Goal: Task Accomplishment & Management: Manage account settings

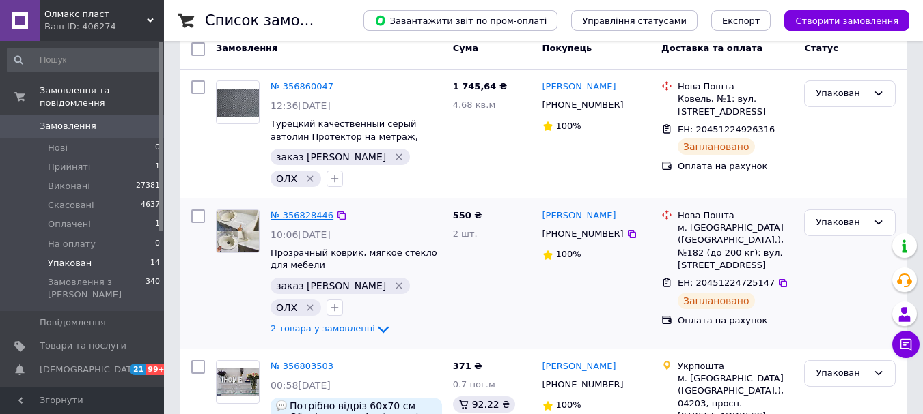
scroll to position [137, 0]
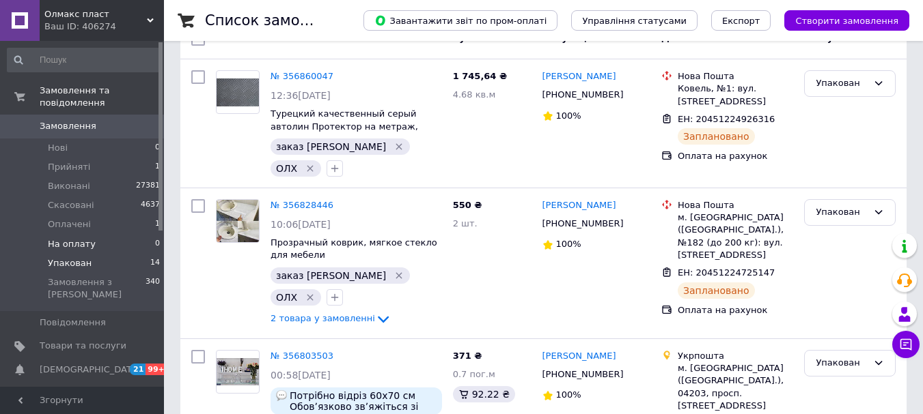
click at [72, 238] on span "На оплату" at bounding box center [72, 244] width 48 height 12
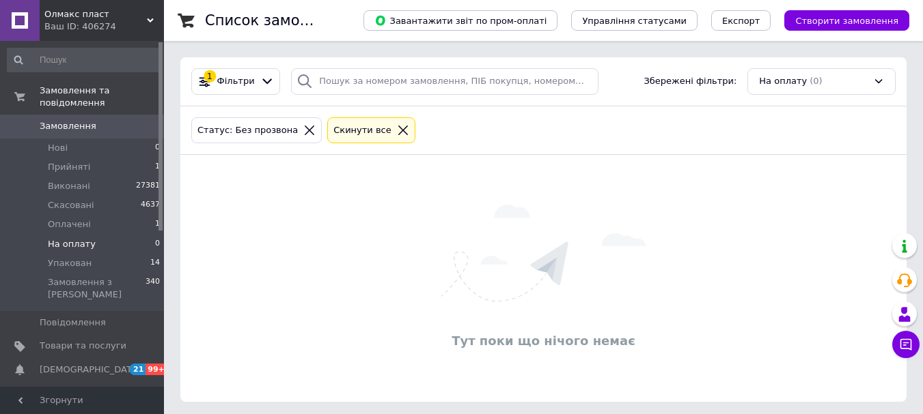
drag, startPoint x: 68, startPoint y: 253, endPoint x: 110, endPoint y: 228, distance: 49.0
click at [68, 257] on span "Упакован" at bounding box center [70, 263] width 44 height 12
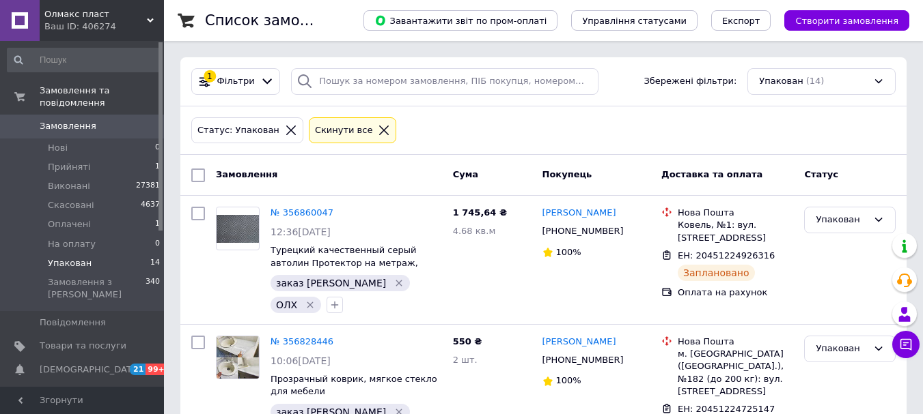
click at [76, 257] on span "Упакован" at bounding box center [70, 263] width 44 height 12
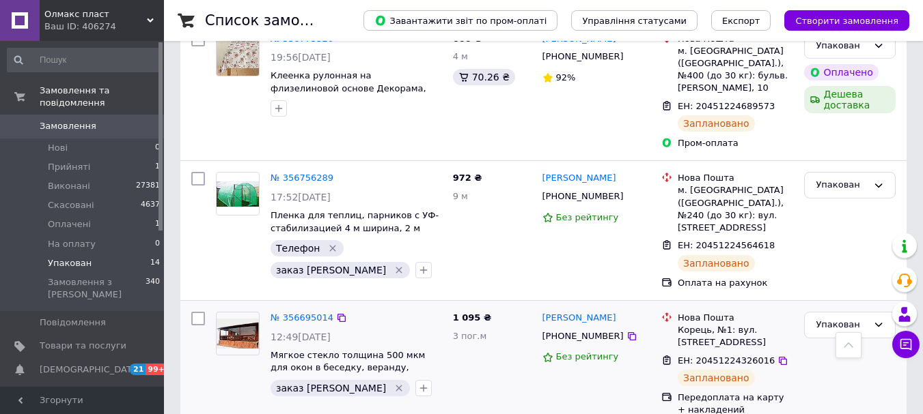
scroll to position [663, 0]
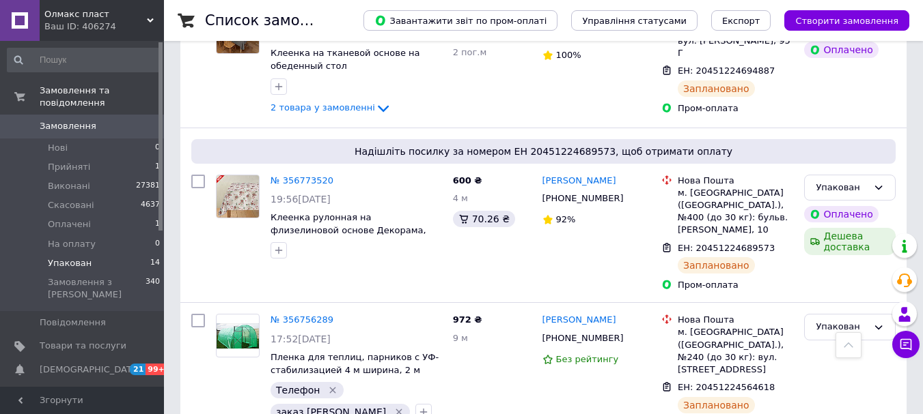
click at [71, 257] on span "Упакован" at bounding box center [70, 263] width 44 height 12
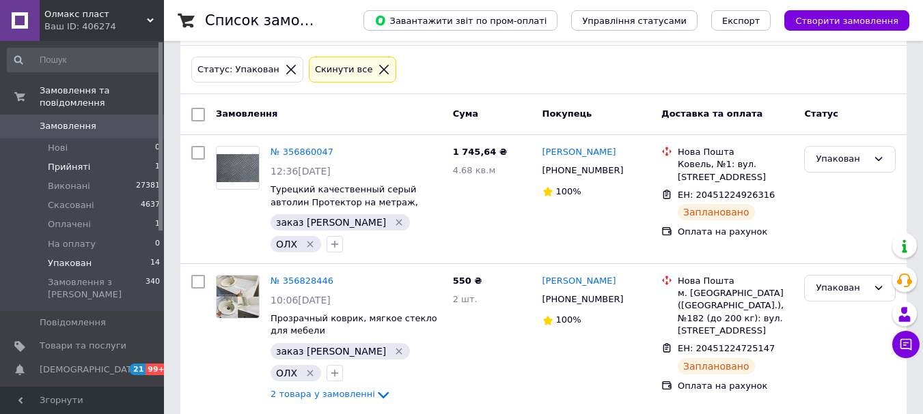
scroll to position [48, 0]
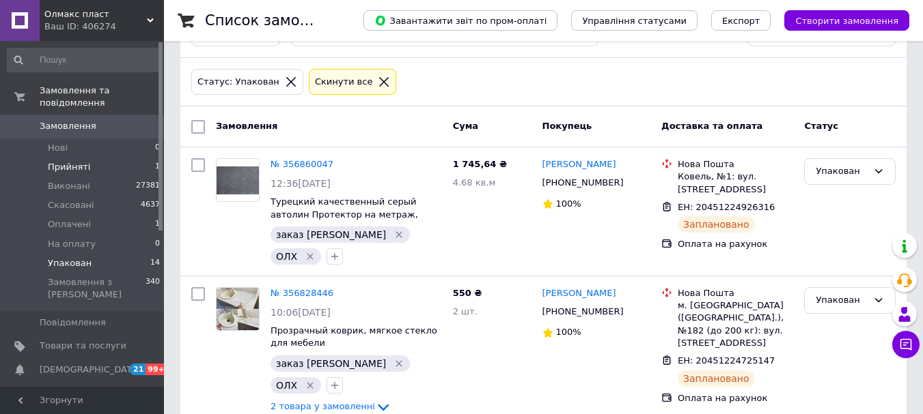
click at [63, 161] on span "Прийняті" at bounding box center [69, 167] width 42 height 12
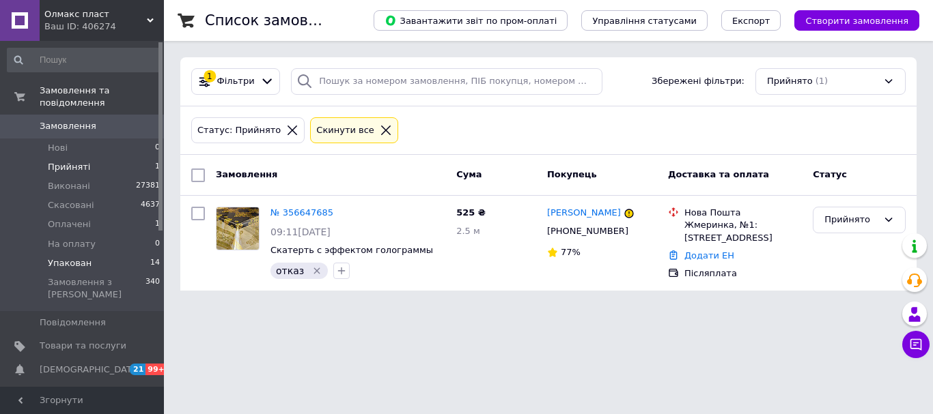
click at [84, 257] on span "Упакован" at bounding box center [70, 263] width 44 height 12
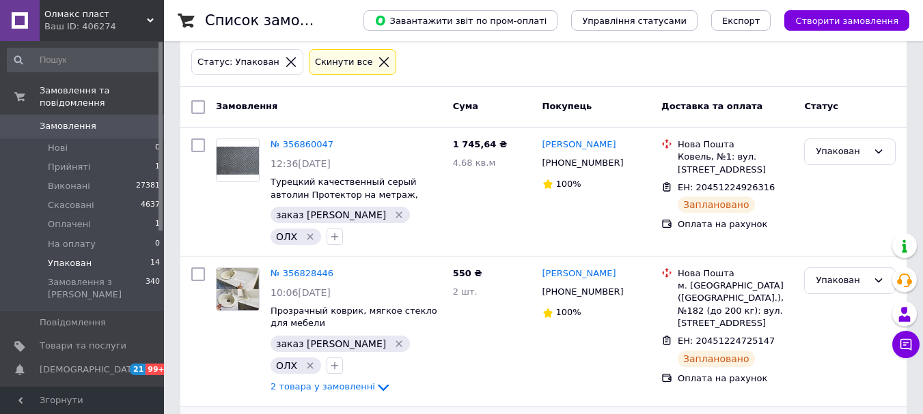
scroll to position [205, 0]
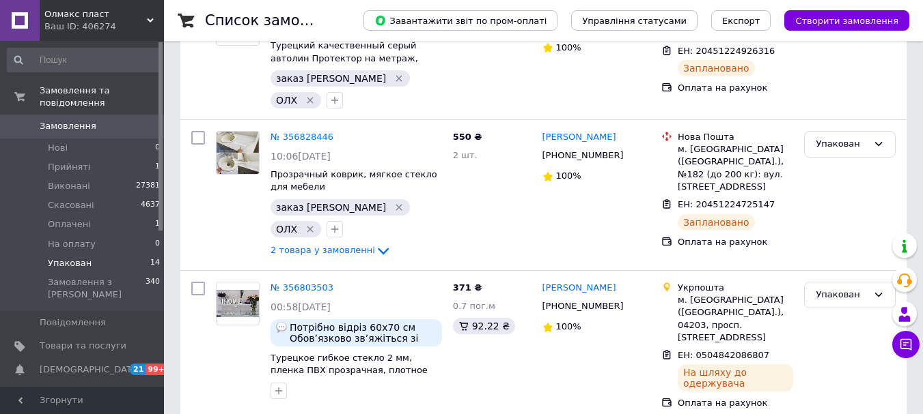
drag, startPoint x: 78, startPoint y: 250, endPoint x: 91, endPoint y: 255, distance: 13.8
click at [77, 257] on span "Упакован" at bounding box center [70, 263] width 44 height 12
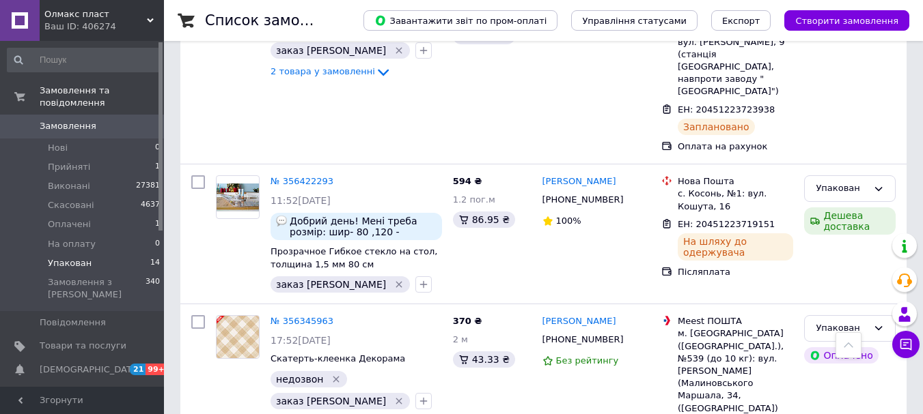
scroll to position [1687, 0]
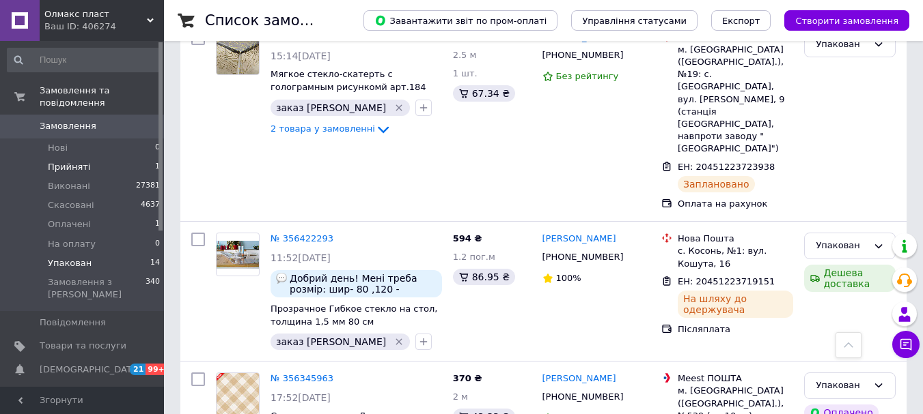
click at [71, 161] on span "Прийняті" at bounding box center [69, 167] width 42 height 12
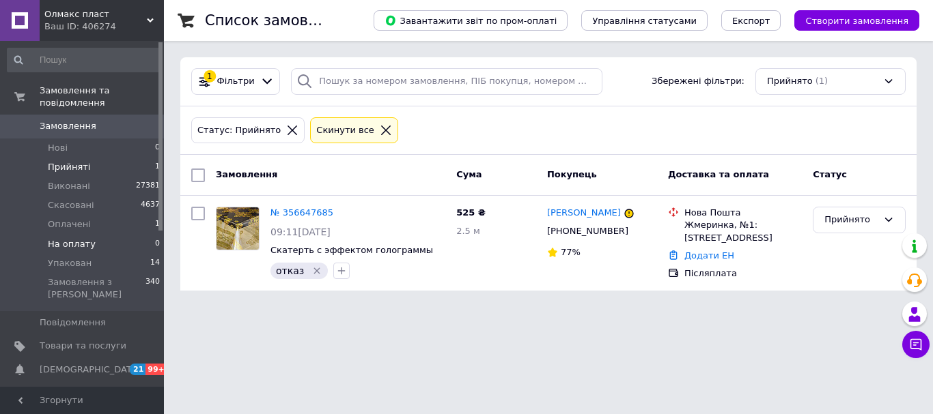
click at [76, 238] on span "На оплату" at bounding box center [72, 244] width 48 height 12
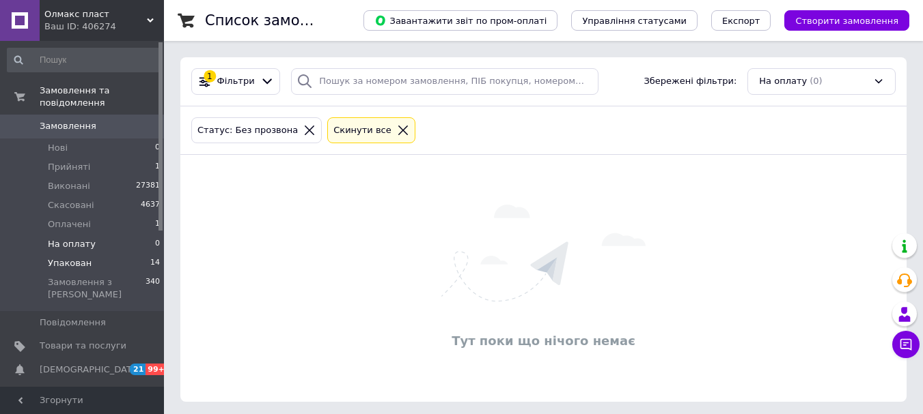
click at [68, 257] on span "Упакован" at bounding box center [70, 263] width 44 height 12
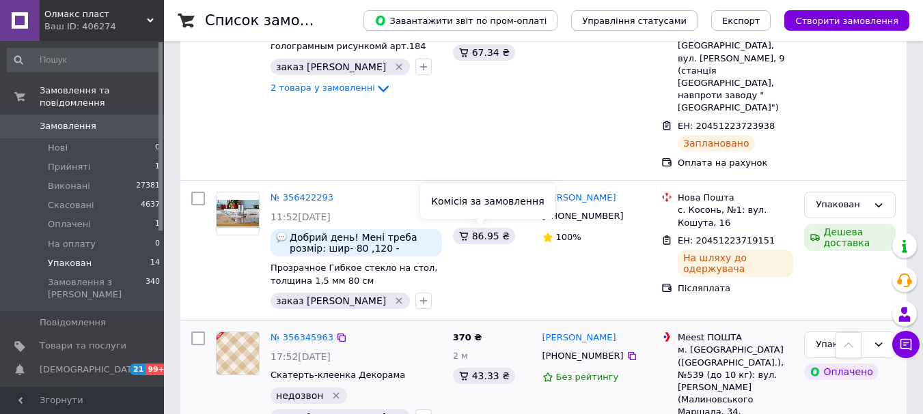
scroll to position [1824, 0]
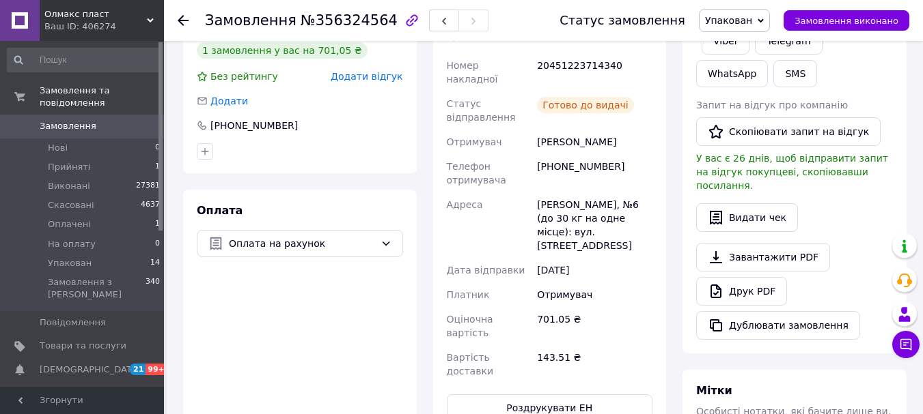
scroll to position [478, 0]
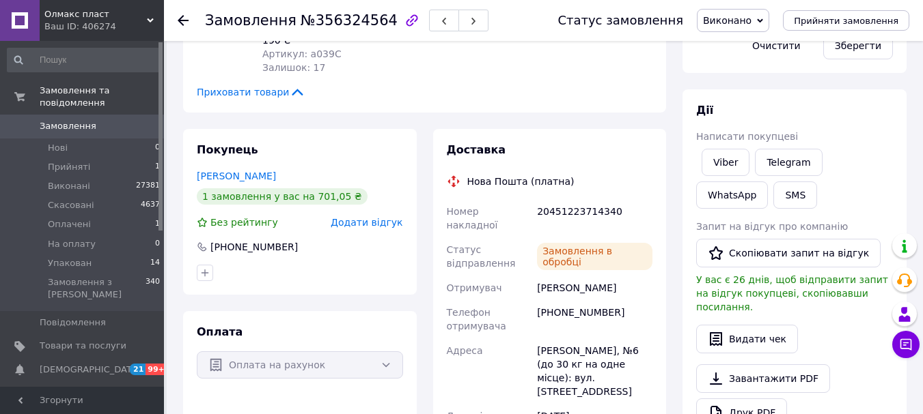
scroll to position [369, 0]
click at [182, 18] on icon at bounding box center [183, 20] width 11 height 11
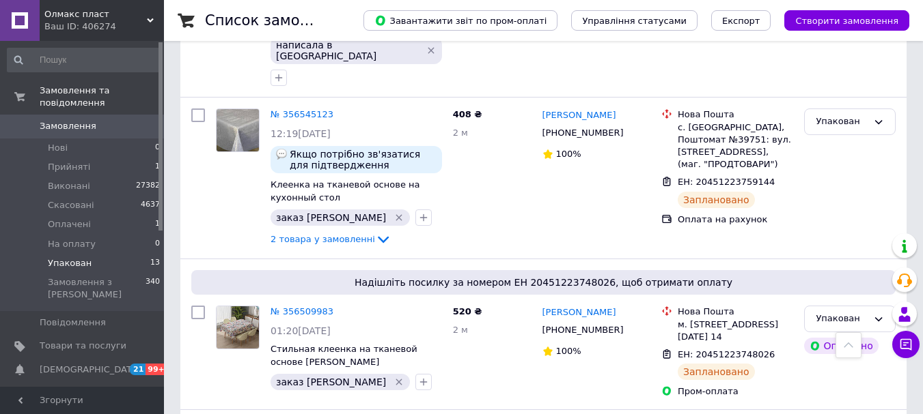
scroll to position [1673, 0]
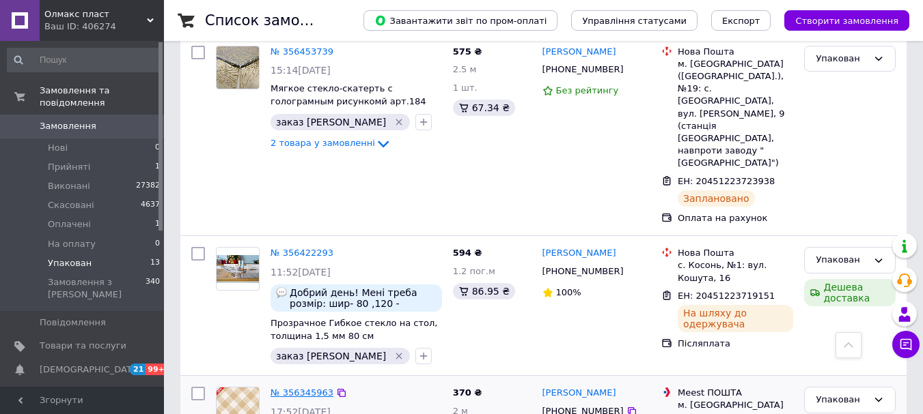
click at [302, 388] on link "№ 356345963" at bounding box center [301, 393] width 63 height 10
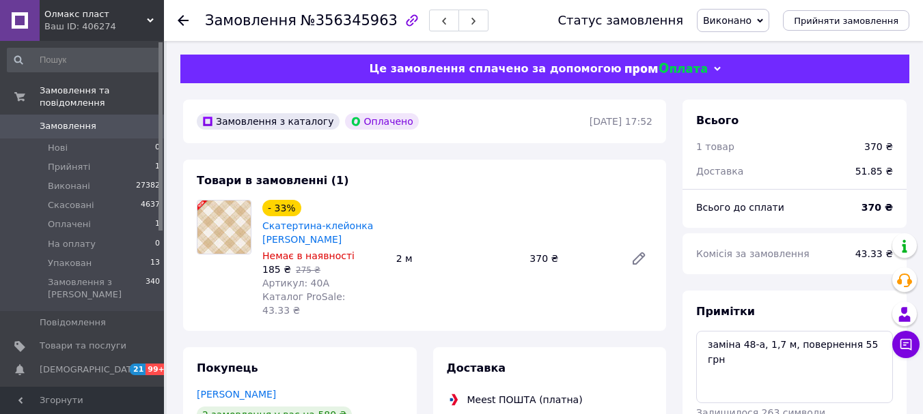
scroll to position [46, 0]
click at [751, 18] on span "Виконано" at bounding box center [727, 20] width 48 height 11
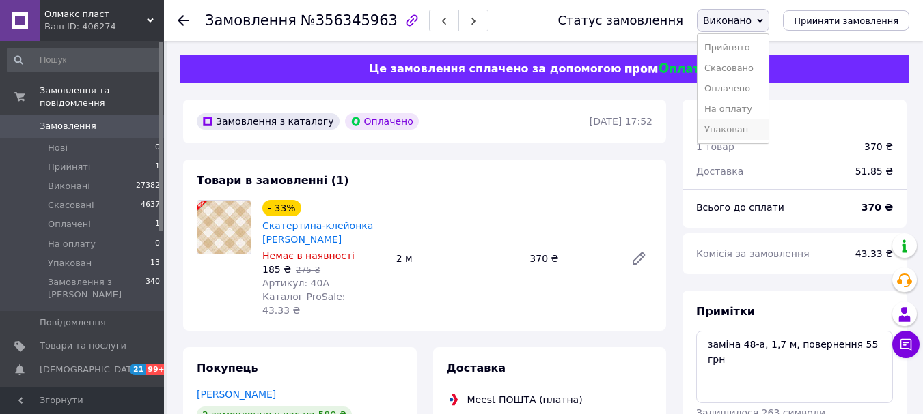
click at [760, 126] on li "Упакован" at bounding box center [732, 129] width 71 height 20
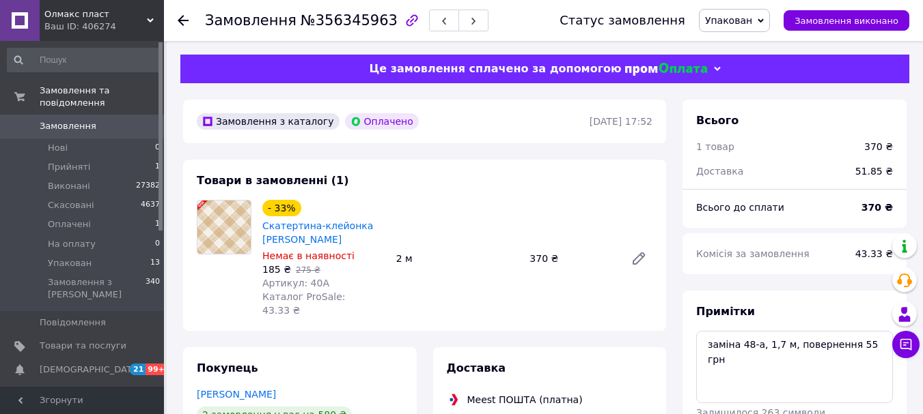
click at [182, 19] on icon at bounding box center [183, 20] width 11 height 11
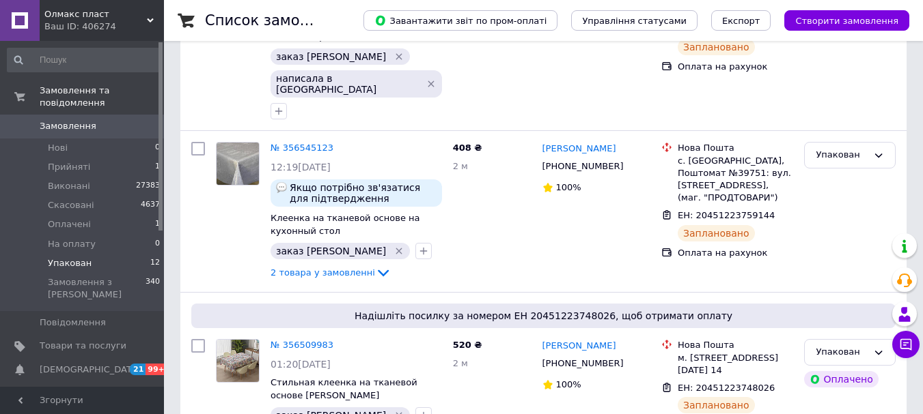
scroll to position [1673, 0]
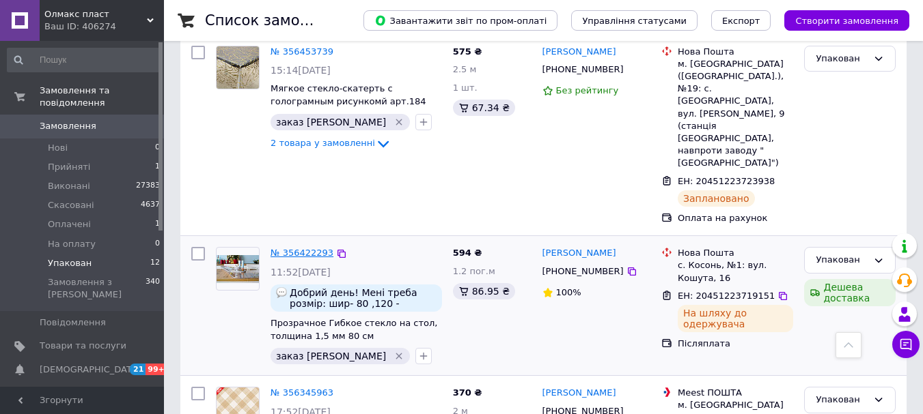
click at [300, 248] on link "№ 356422293" at bounding box center [301, 253] width 63 height 10
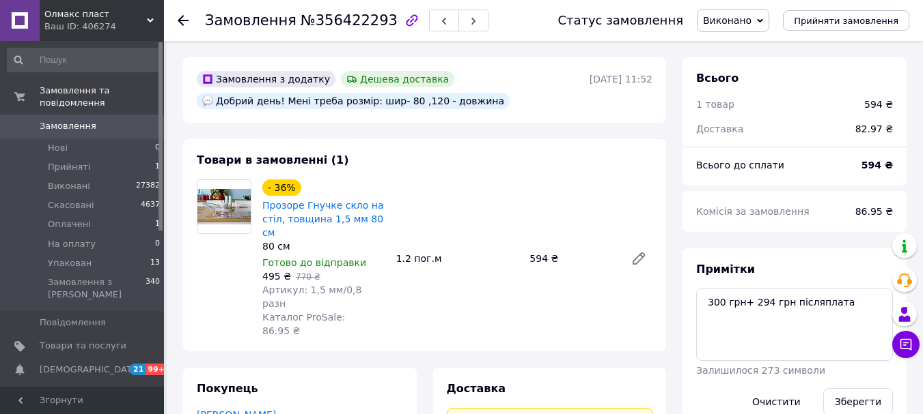
scroll to position [336, 0]
click at [182, 17] on use at bounding box center [183, 20] width 11 height 11
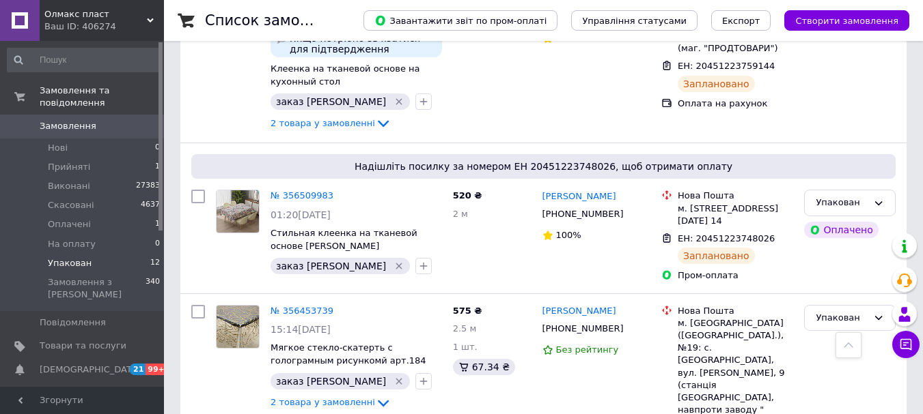
scroll to position [1400, 0]
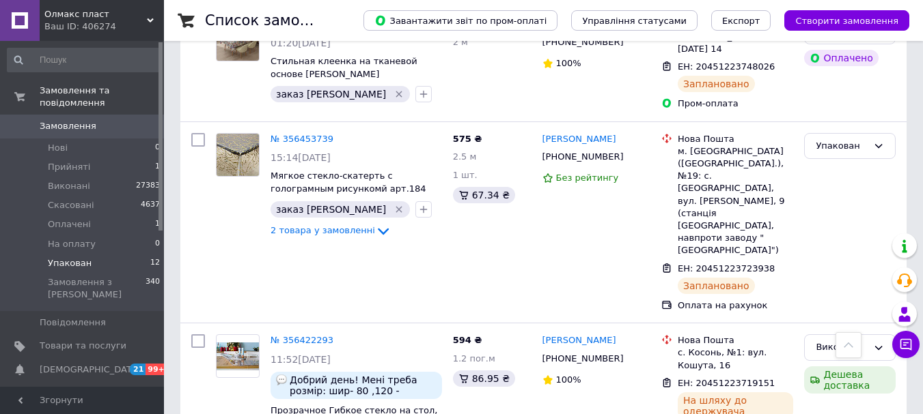
scroll to position [1673, 0]
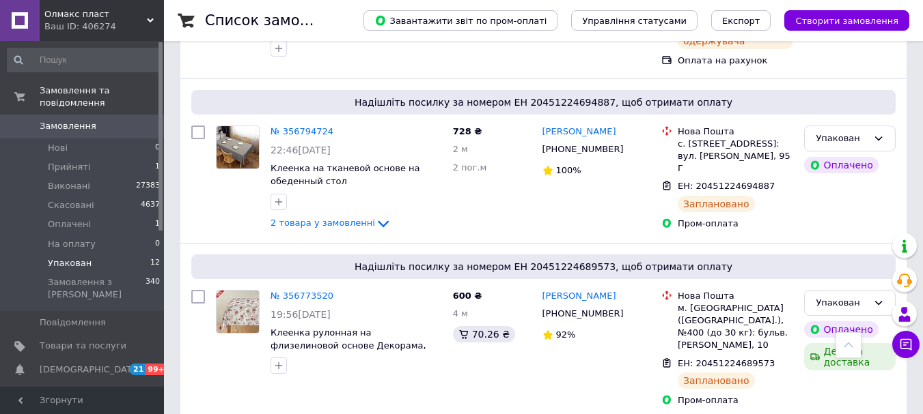
scroll to position [509, 0]
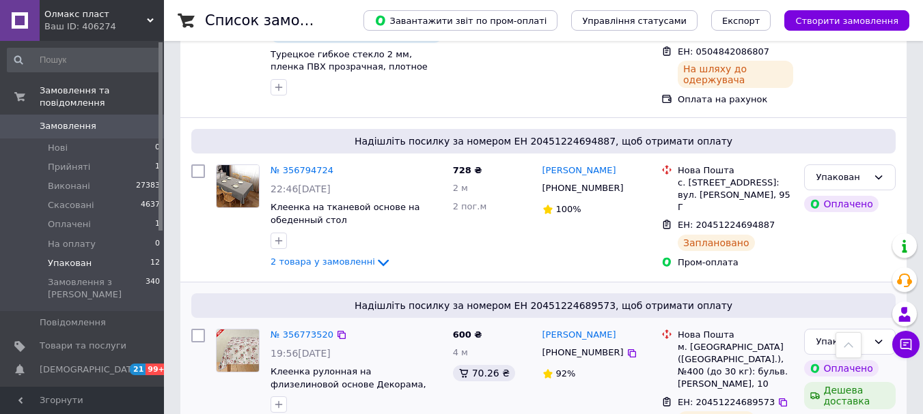
drag, startPoint x: 772, startPoint y: 343, endPoint x: 714, endPoint y: 358, distance: 60.1
click at [777, 397] on icon at bounding box center [782, 402] width 11 height 11
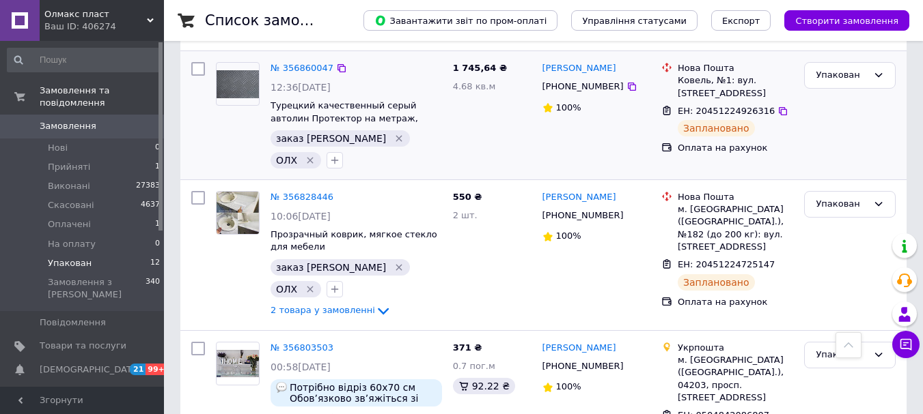
scroll to position [0, 0]
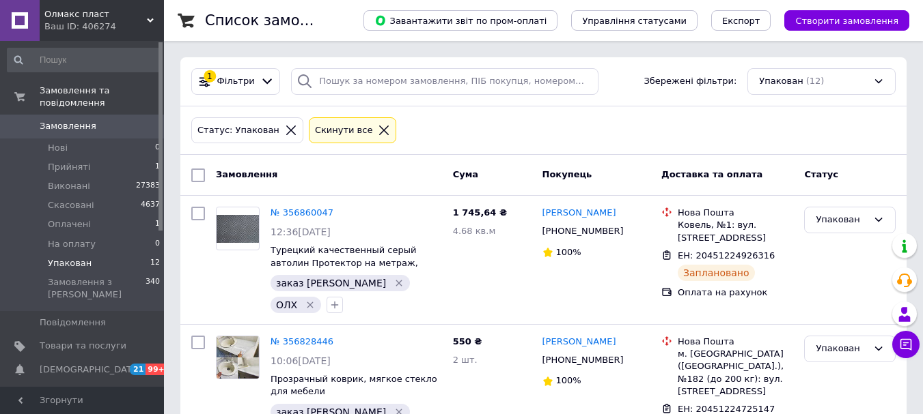
click at [285, 129] on icon at bounding box center [291, 130] width 12 height 12
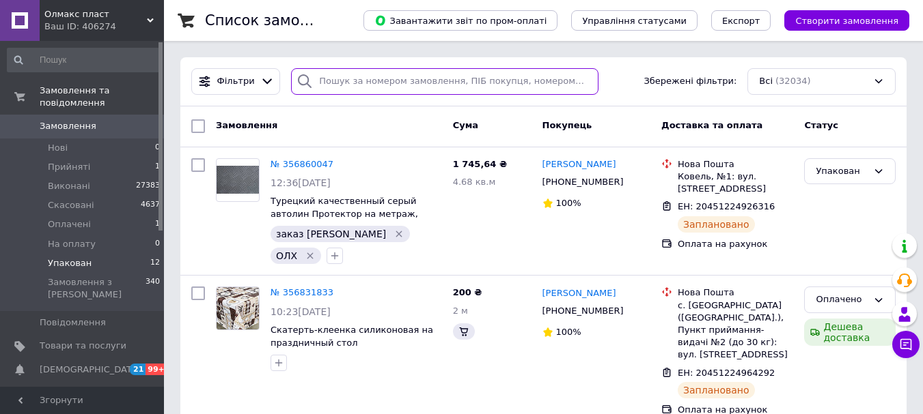
click at [336, 82] on input "search" at bounding box center [444, 81] width 307 height 27
paste input "356169660"
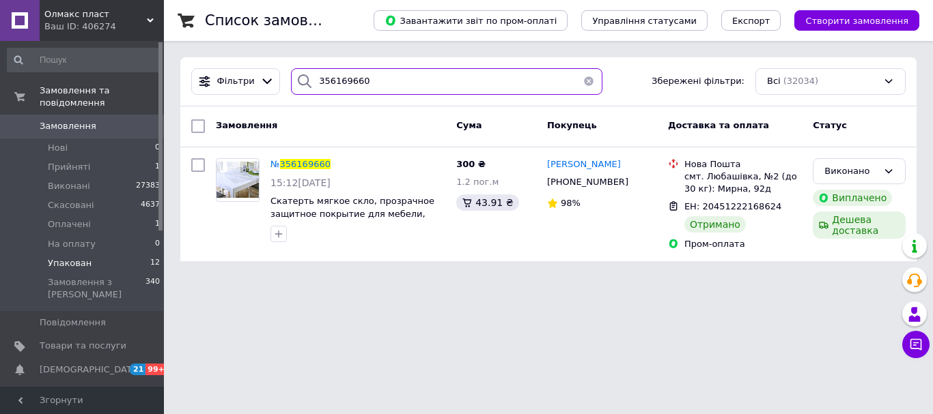
drag, startPoint x: 371, startPoint y: 83, endPoint x: 330, endPoint y: 81, distance: 41.0
click at [272, 82] on div "Фільтри 356169660 Збережені фільтри: Всі (32034)" at bounding box center [548, 81] width 725 height 27
paste input "081038"
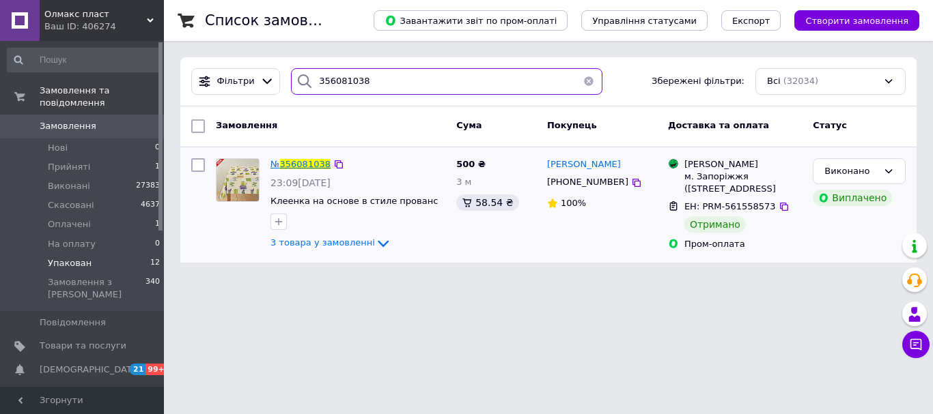
type input "356081038"
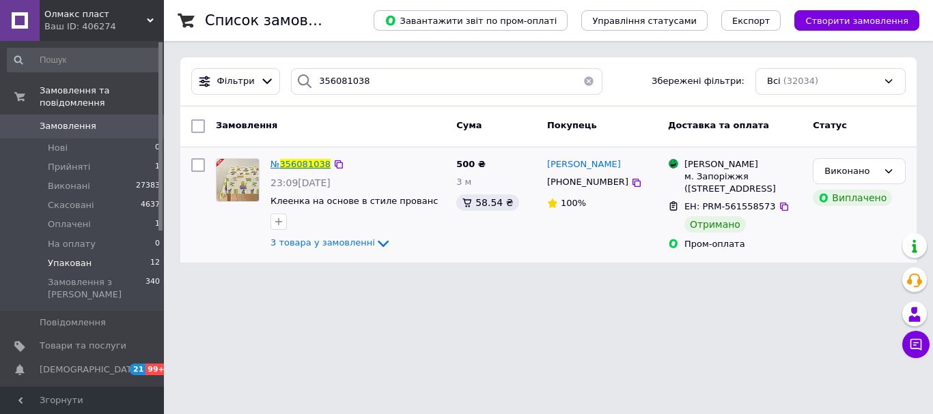
click at [302, 163] on span "356081038" at bounding box center [305, 164] width 51 height 10
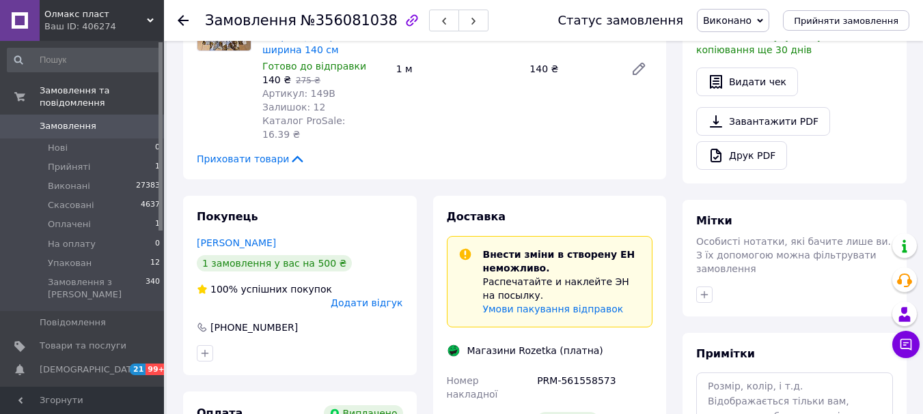
scroll to position [683, 0]
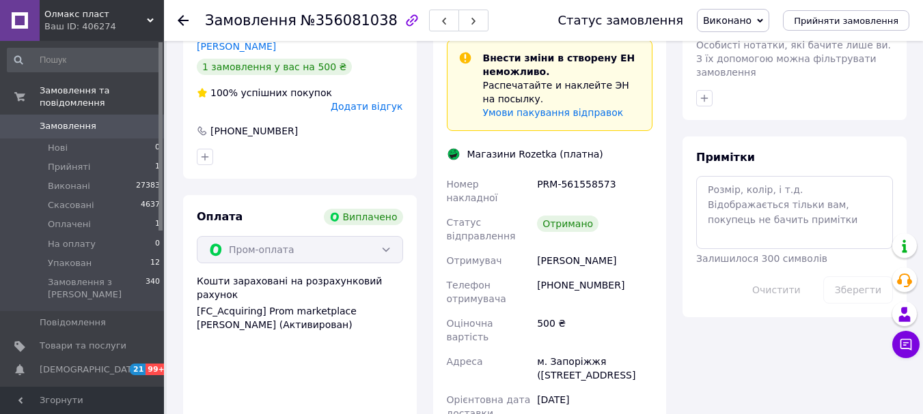
click at [182, 16] on icon at bounding box center [183, 20] width 11 height 11
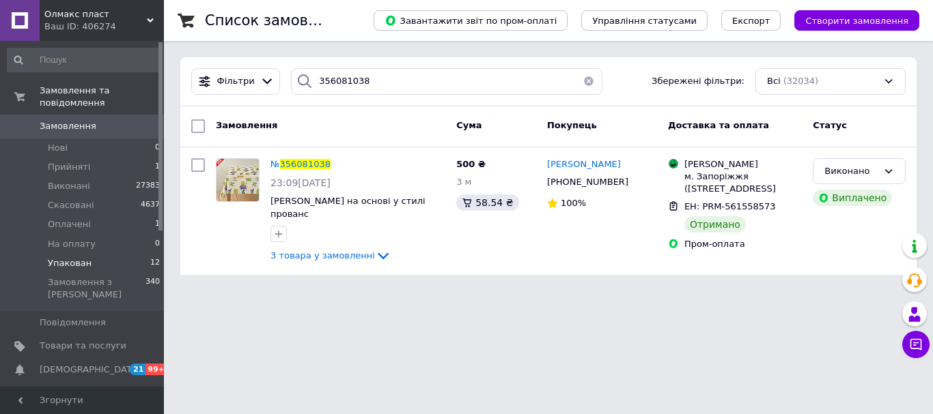
click at [79, 257] on span "Упакован" at bounding box center [70, 263] width 44 height 12
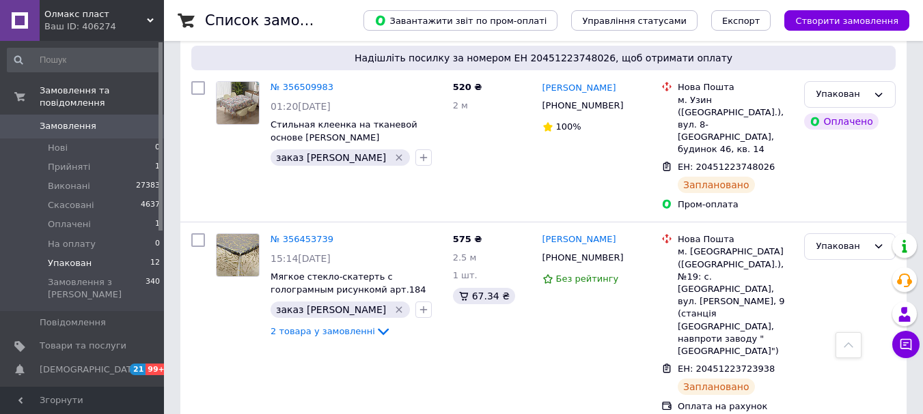
scroll to position [1533, 0]
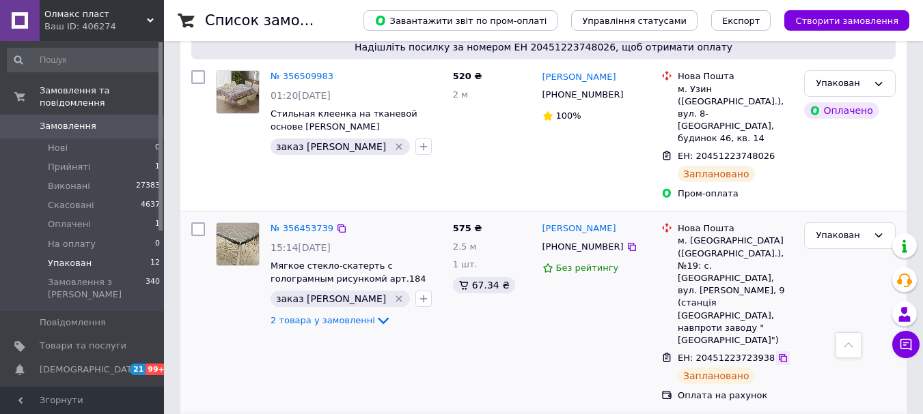
click at [777, 353] on icon at bounding box center [782, 358] width 11 height 11
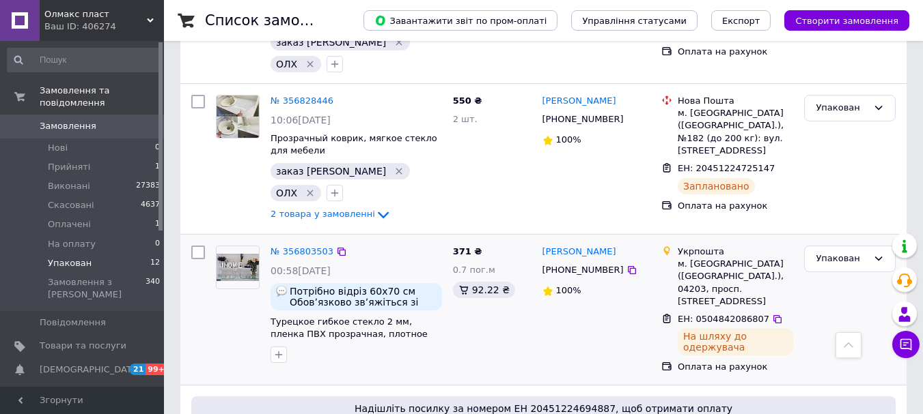
scroll to position [236, 0]
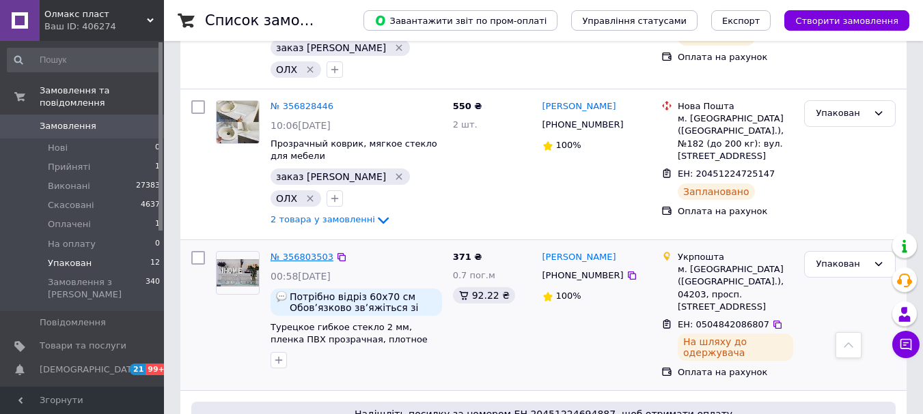
click at [294, 252] on link "№ 356803503" at bounding box center [301, 257] width 63 height 10
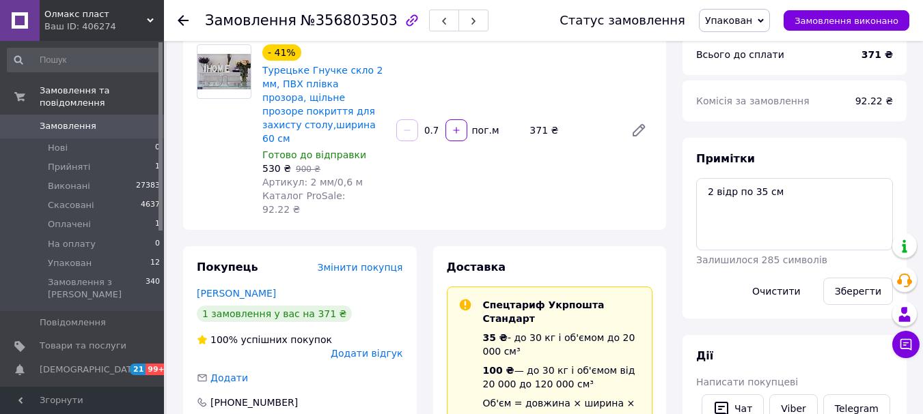
scroll to position [137, 0]
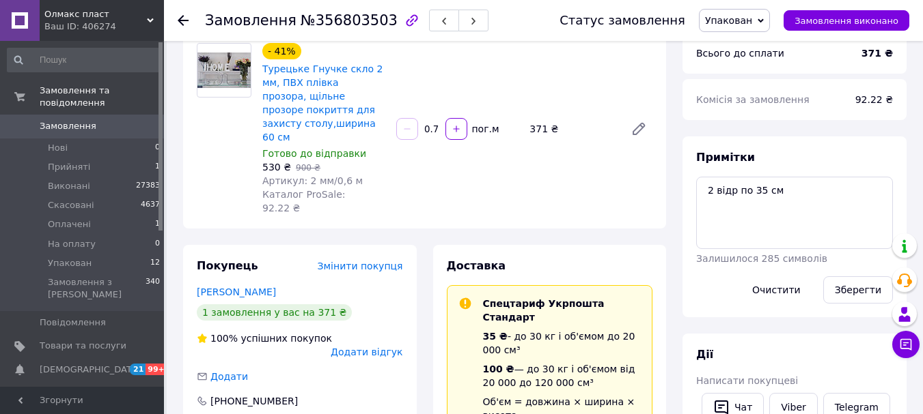
click at [177, 16] on div "Замовлення №356803503 Статус замовлення Упакован Прийнято Виконано Скасовано Оп…" at bounding box center [543, 20] width 759 height 41
click at [178, 20] on use at bounding box center [183, 20] width 11 height 11
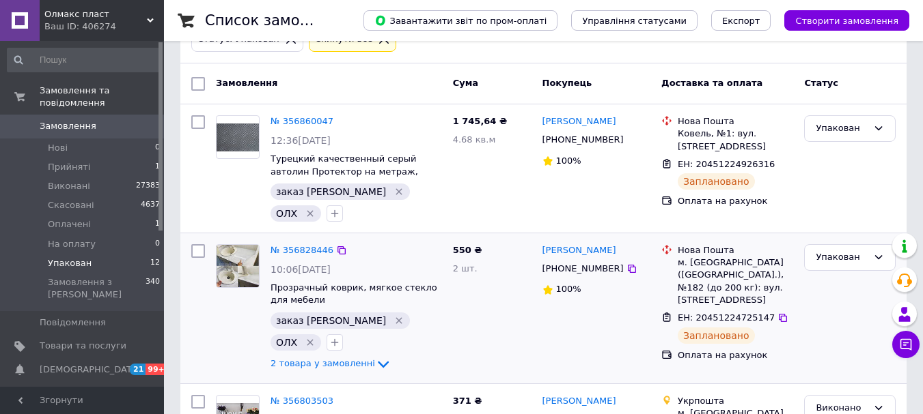
scroll to position [205, 0]
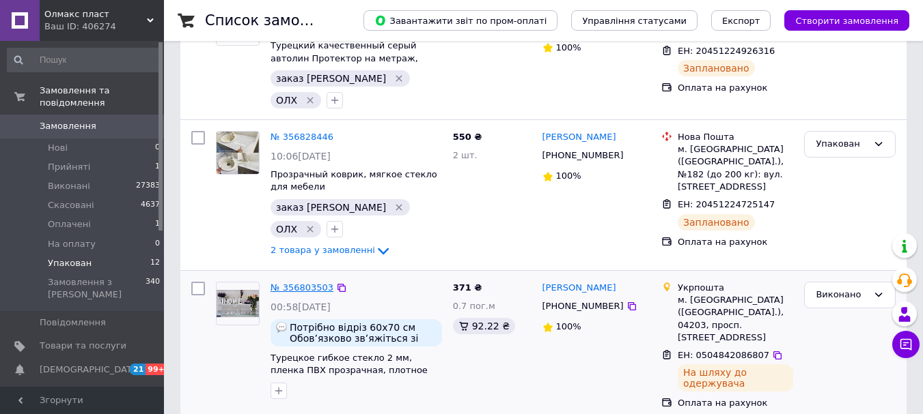
click at [311, 283] on link "№ 356803503" at bounding box center [301, 288] width 63 height 10
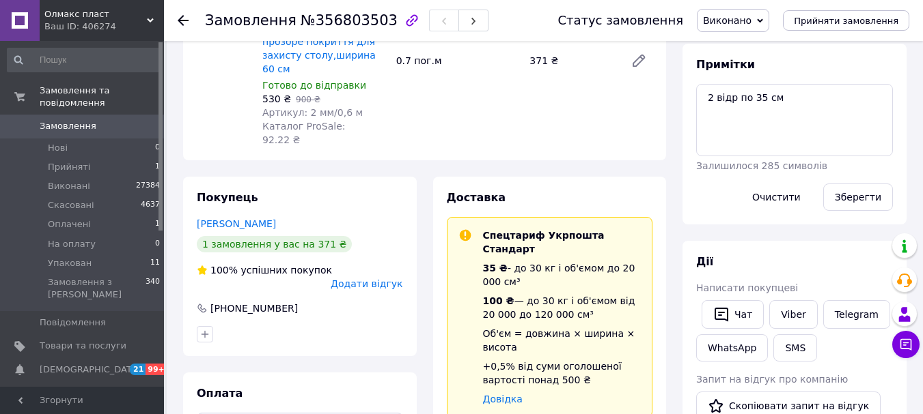
scroll to position [205, 0]
click at [180, 18] on use at bounding box center [183, 20] width 11 height 11
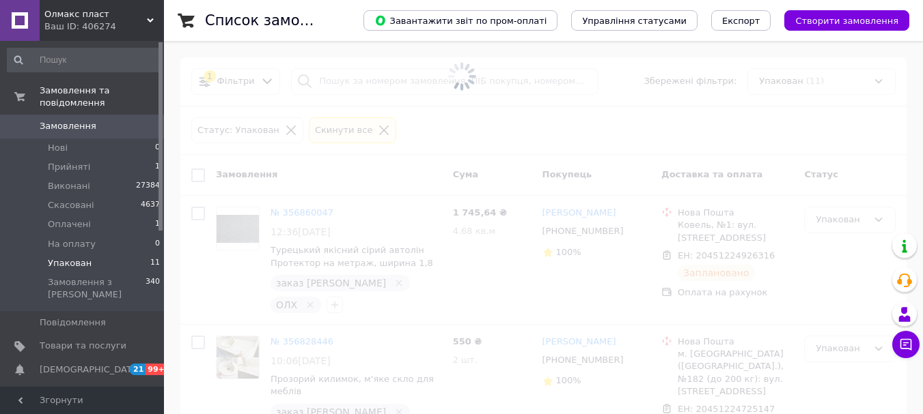
click at [70, 257] on span "Упакован" at bounding box center [70, 263] width 44 height 12
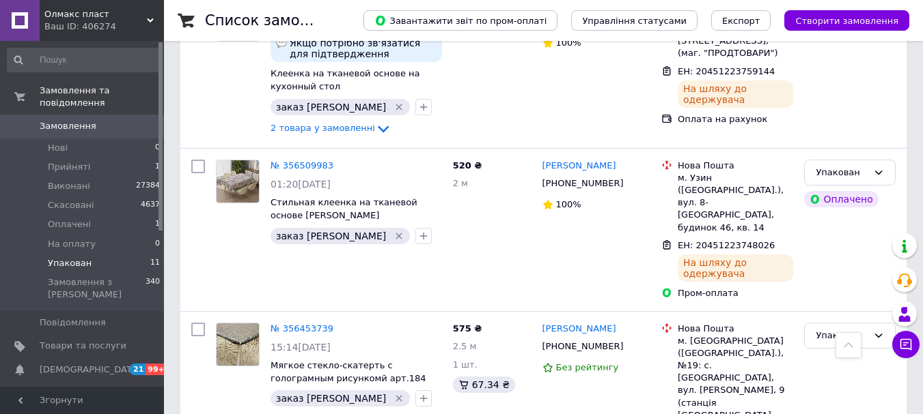
scroll to position [1344, 0]
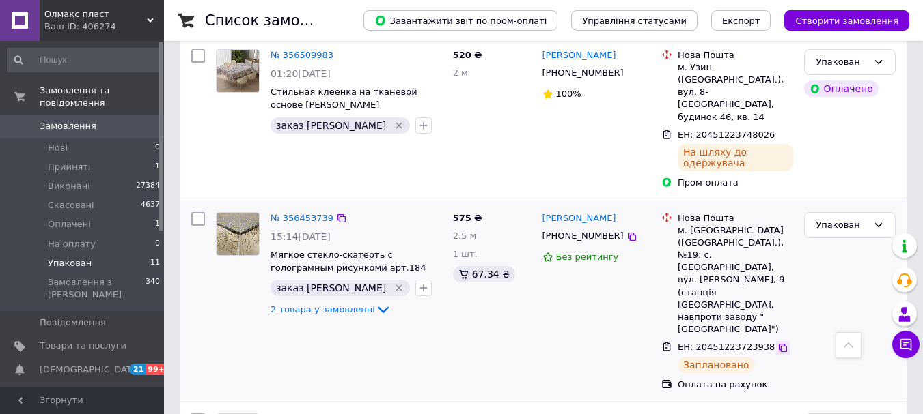
click at [776, 341] on div at bounding box center [783, 348] width 14 height 14
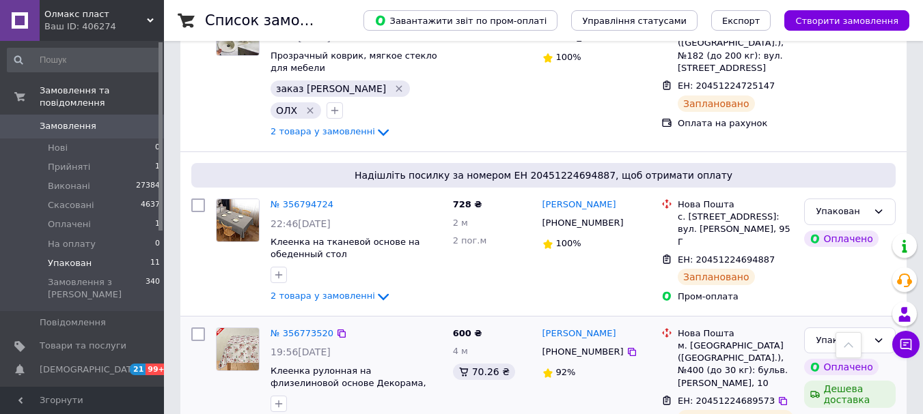
scroll to position [320, 0]
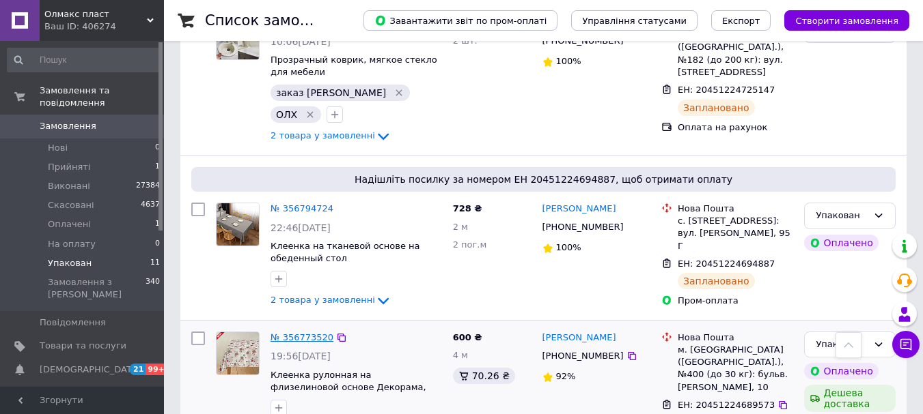
click at [309, 333] on link "№ 356773520" at bounding box center [301, 338] width 63 height 10
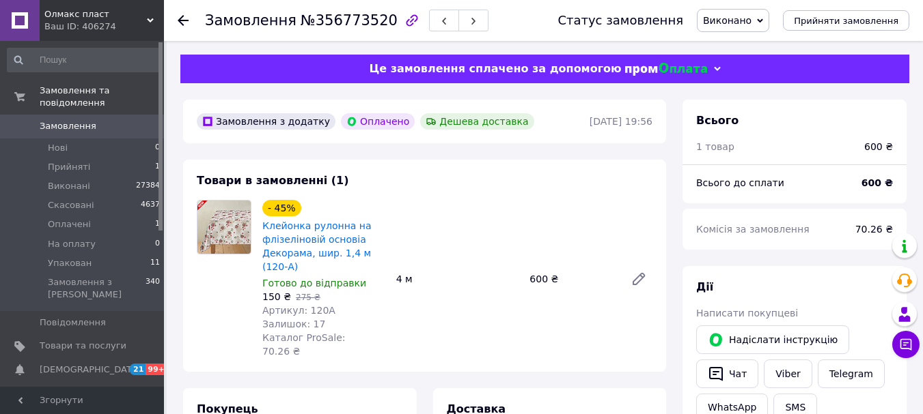
click at [182, 22] on icon at bounding box center [183, 20] width 11 height 11
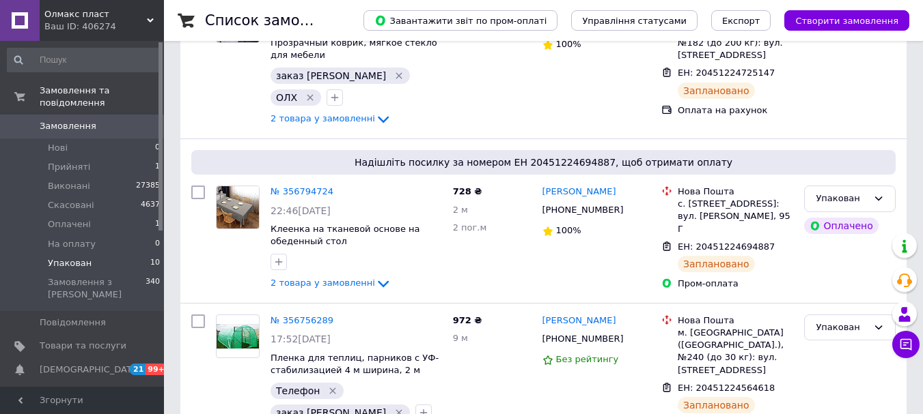
scroll to position [341, 0]
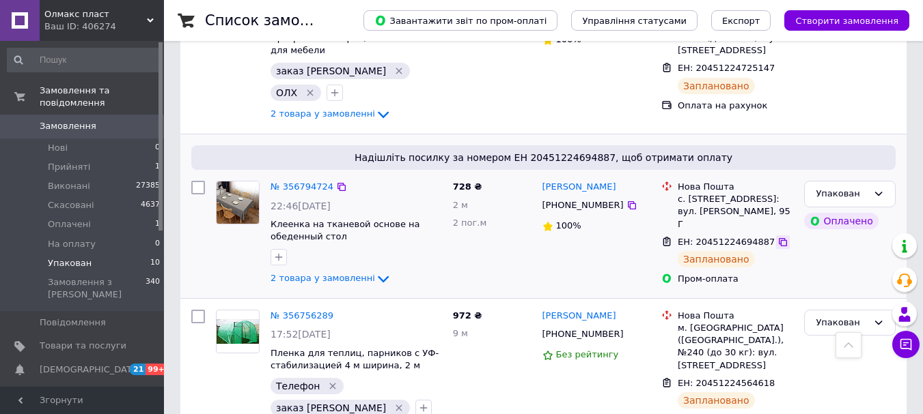
click at [777, 237] on icon at bounding box center [782, 242] width 11 height 11
click at [305, 182] on link "№ 356794724" at bounding box center [301, 187] width 63 height 10
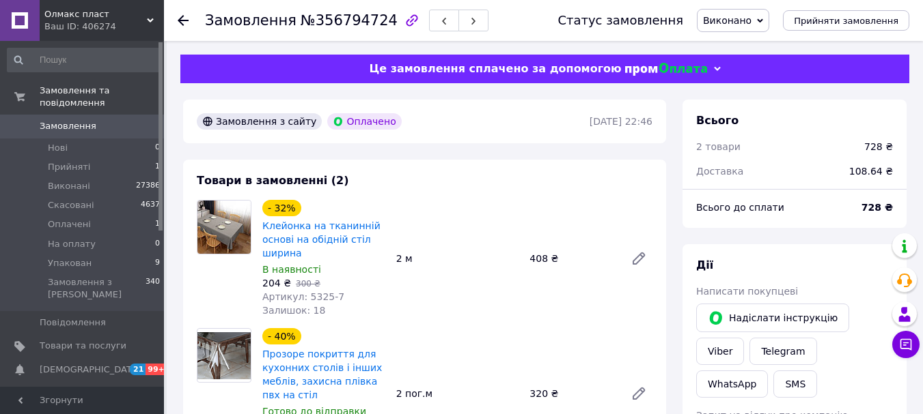
click at [184, 18] on icon at bounding box center [183, 20] width 11 height 11
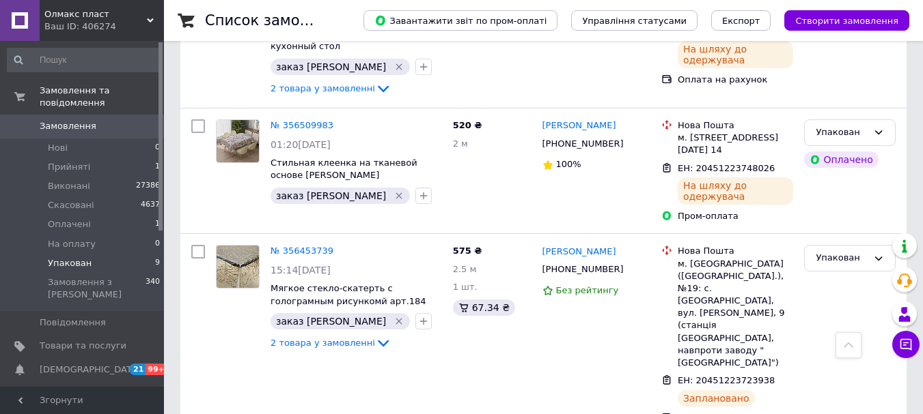
scroll to position [1024, 0]
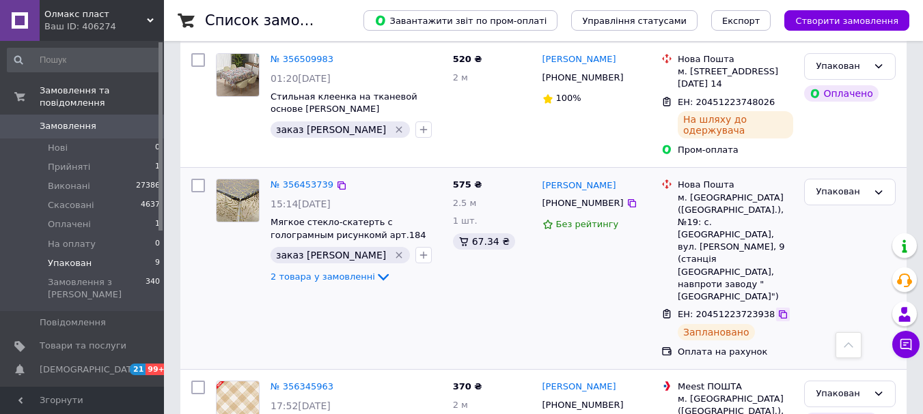
click at [778, 311] on icon at bounding box center [782, 315] width 8 height 8
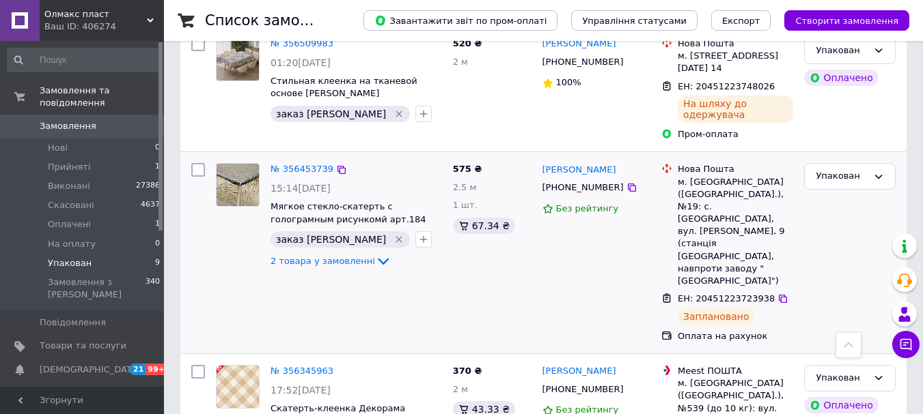
scroll to position [1041, 0]
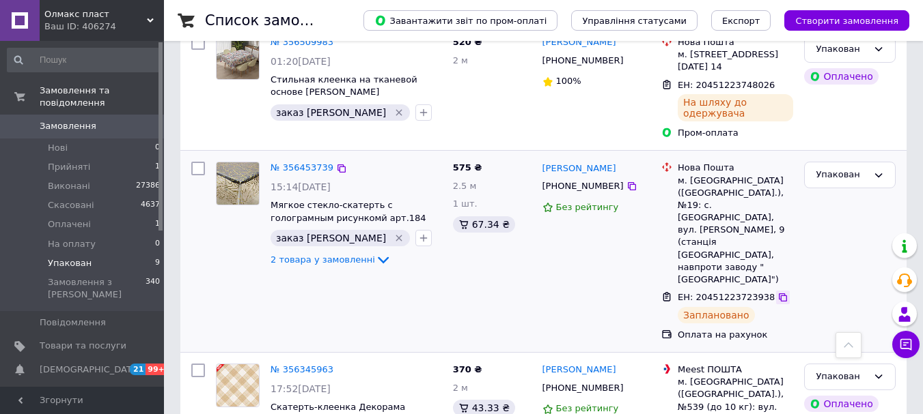
click at [777, 292] on icon at bounding box center [782, 297] width 11 height 11
click at [301, 163] on link "№ 356453739" at bounding box center [301, 168] width 63 height 10
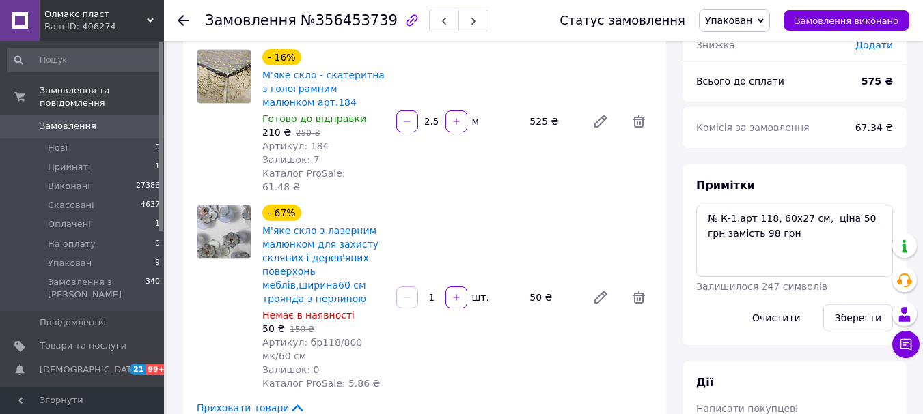
scroll to position [137, 0]
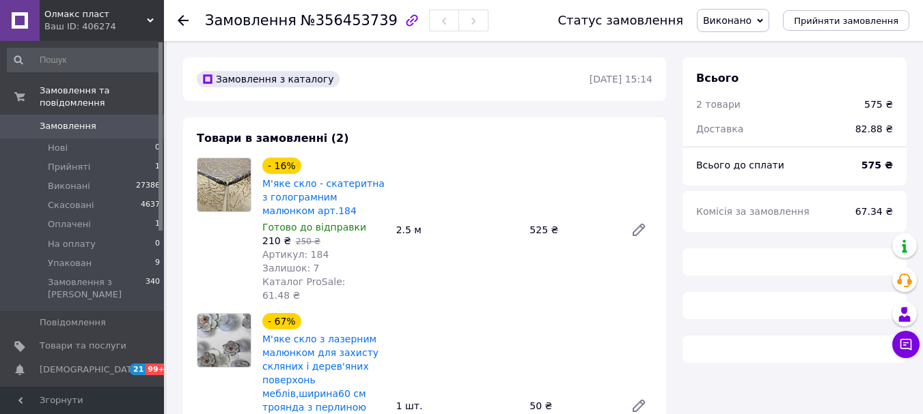
drag, startPoint x: 184, startPoint y: 18, endPoint x: 191, endPoint y: 27, distance: 11.7
click at [183, 18] on icon at bounding box center [183, 20] width 11 height 11
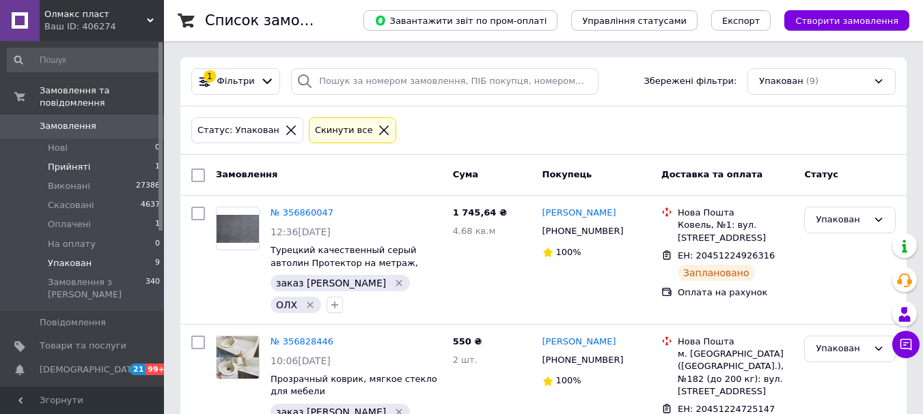
click at [81, 161] on span "Прийняті" at bounding box center [69, 167] width 42 height 12
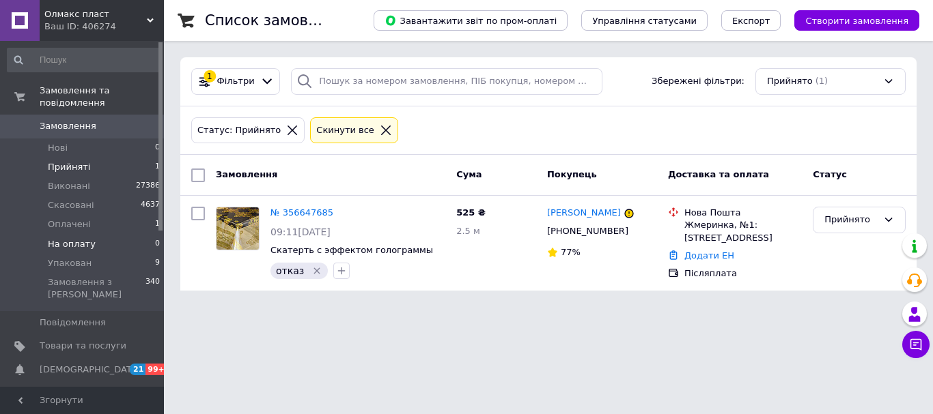
click at [74, 238] on span "На оплату" at bounding box center [72, 244] width 48 height 12
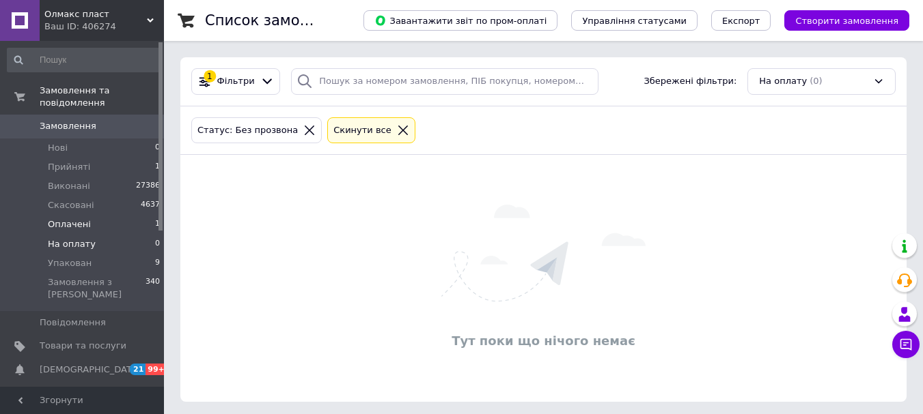
click at [79, 219] on span "Оплачені" at bounding box center [69, 225] width 43 height 12
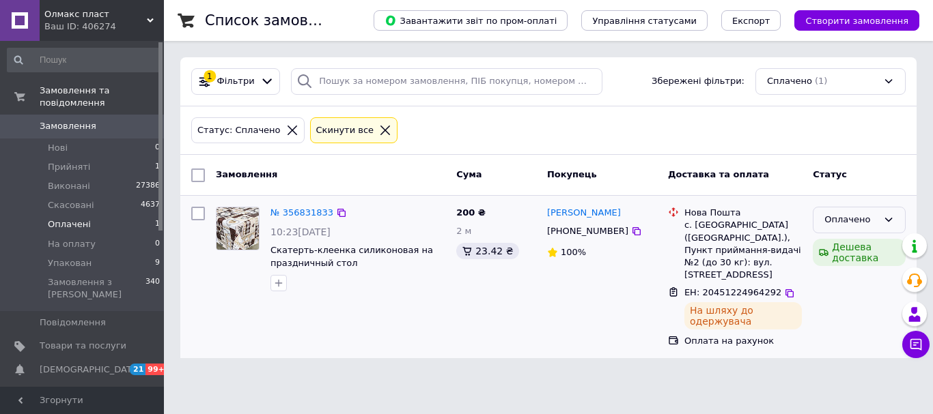
click at [869, 216] on div "Оплачено" at bounding box center [850, 220] width 53 height 14
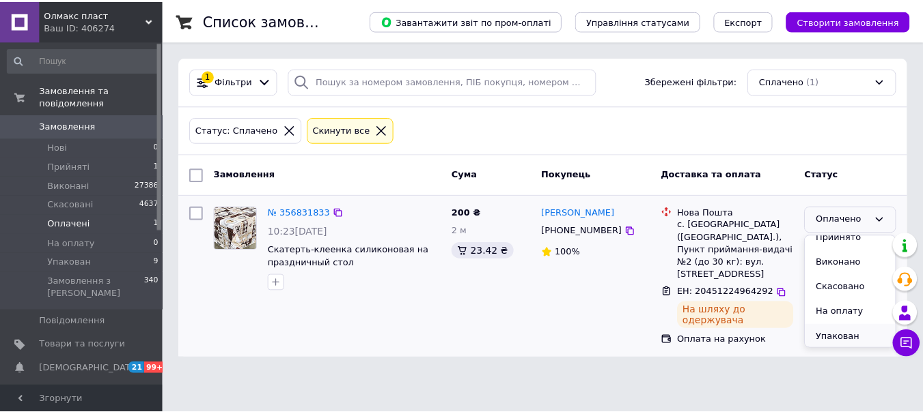
scroll to position [12, 0]
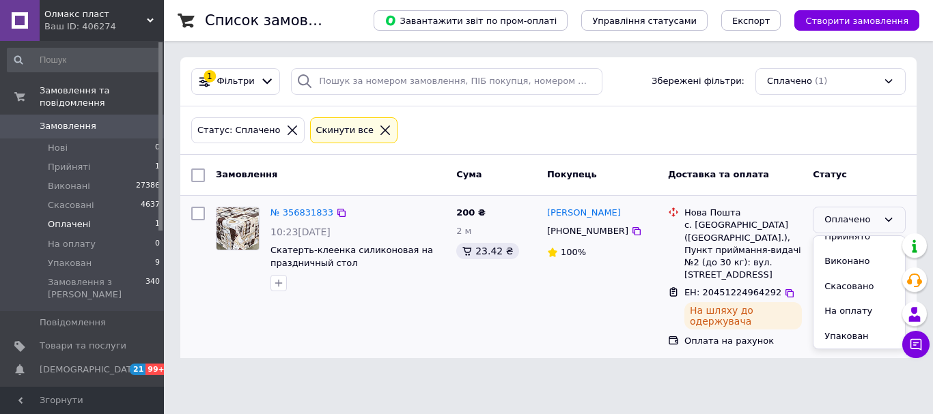
click at [845, 333] on li "Упакован" at bounding box center [859, 336] width 92 height 25
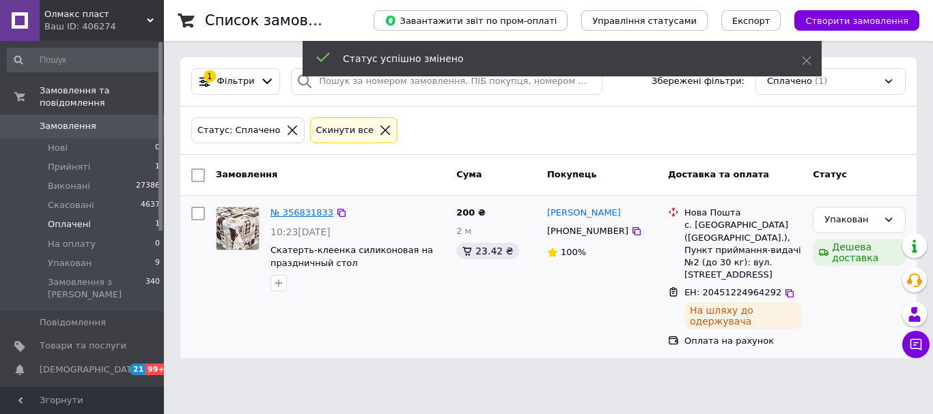
click at [295, 214] on link "№ 356831833" at bounding box center [301, 213] width 63 height 10
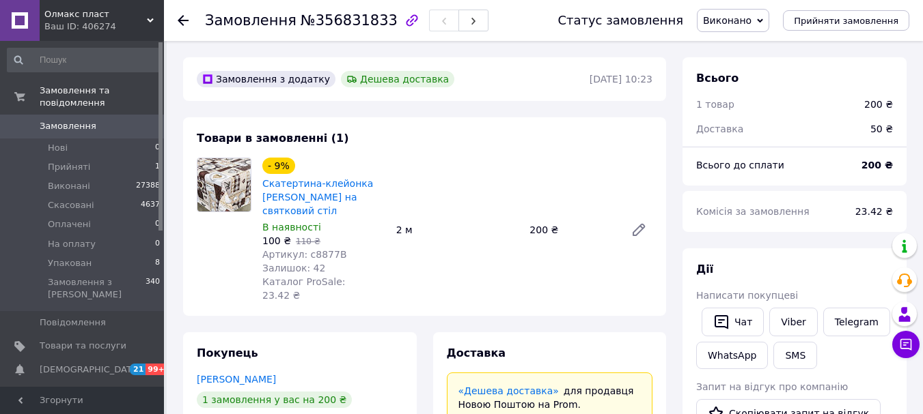
scroll to position [22, 0]
click at [186, 15] on icon at bounding box center [183, 20] width 11 height 11
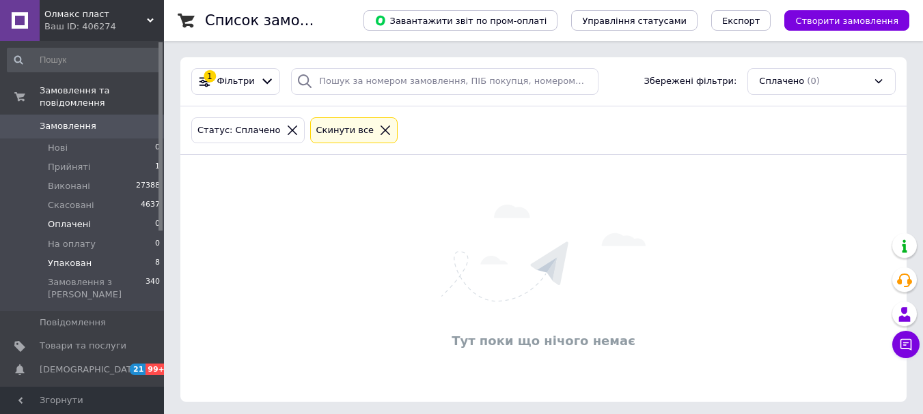
click at [75, 257] on span "Упакован" at bounding box center [70, 263] width 44 height 12
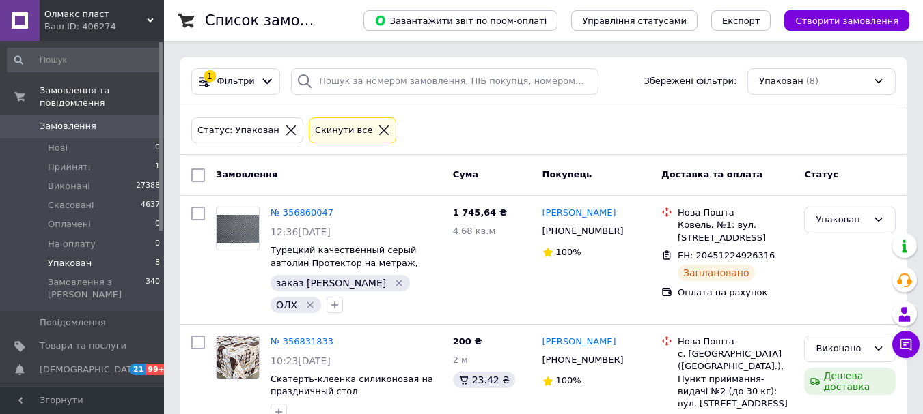
click at [554, 119] on div "Статус: [PERSON_NAME] все" at bounding box center [542, 131] width 709 height 32
click at [285, 125] on icon at bounding box center [291, 130] width 12 height 12
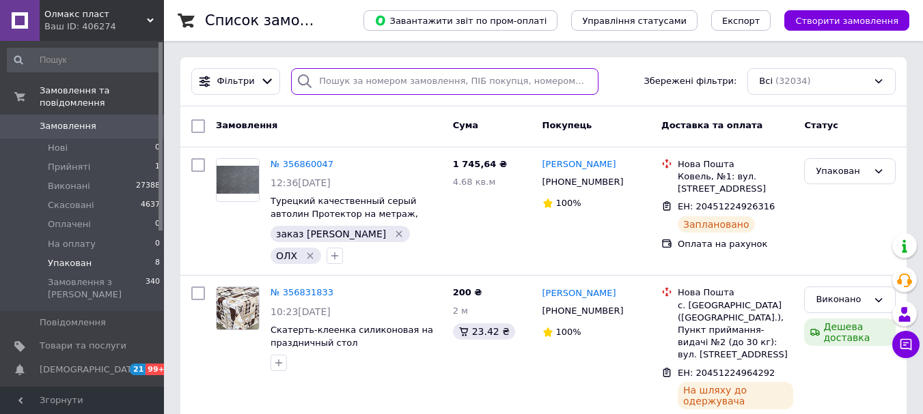
click at [350, 78] on input "search" at bounding box center [444, 81] width 307 height 27
paste input "356509983"
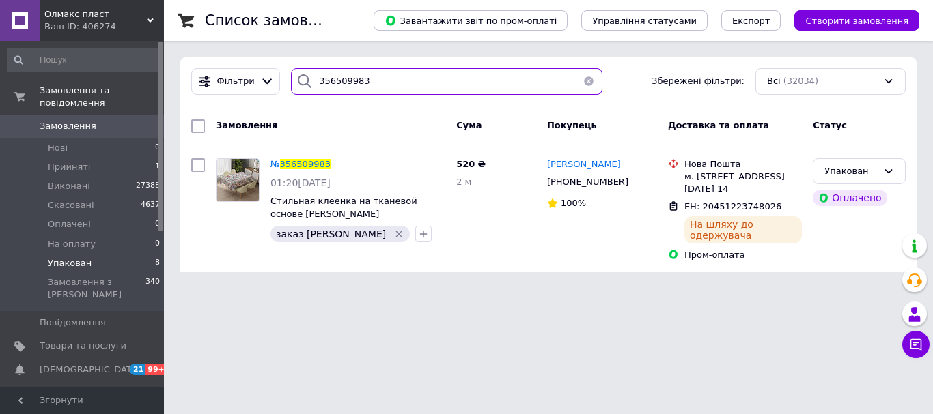
drag, startPoint x: 379, startPoint y: 84, endPoint x: 304, endPoint y: 85, distance: 75.1
click at [304, 85] on div "356509983" at bounding box center [446, 81] width 311 height 27
paste input "9039"
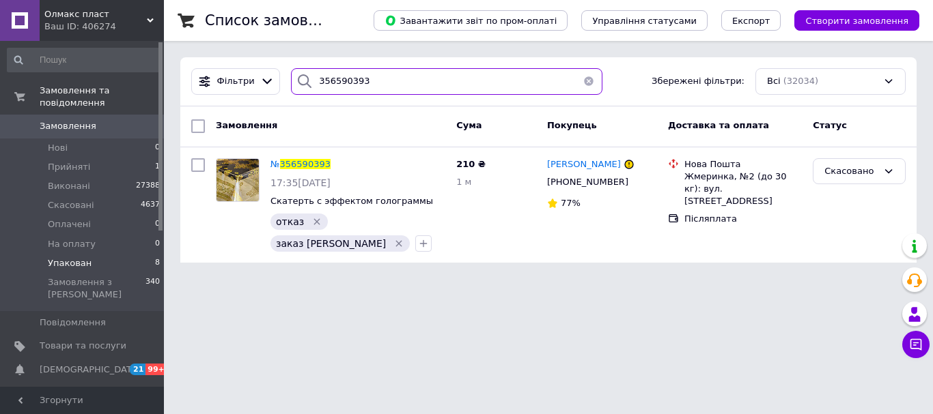
drag, startPoint x: 376, startPoint y: 79, endPoint x: 305, endPoint y: 81, distance: 71.0
click at [273, 85] on div "Фільтри 356590393 Збережені фільтри: Всі (32034)" at bounding box center [548, 81] width 725 height 27
paste input "647685"
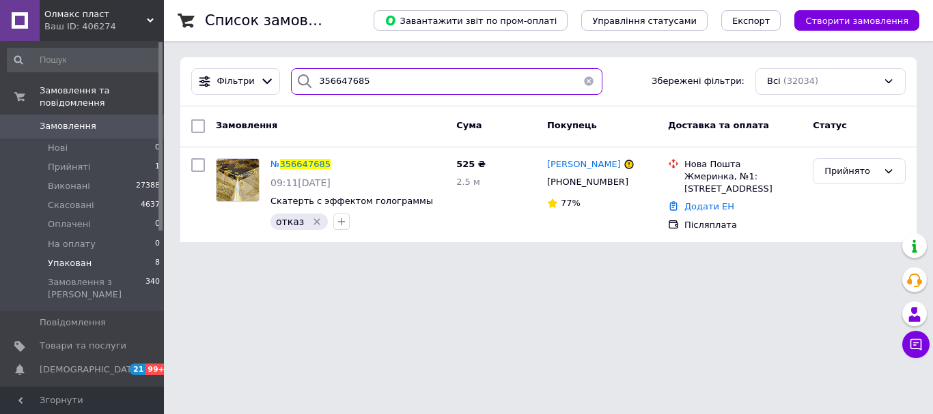
drag, startPoint x: 371, startPoint y: 83, endPoint x: 311, endPoint y: 76, distance: 60.5
click at [300, 81] on div "356647685" at bounding box center [446, 81] width 311 height 27
paste input "756289"
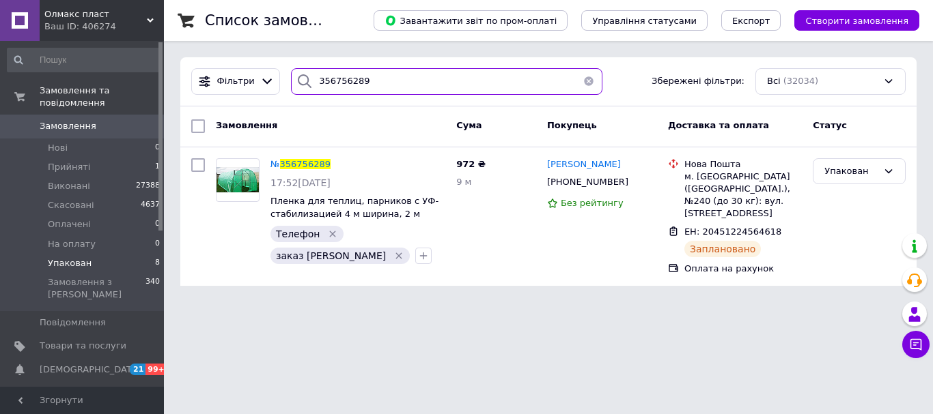
drag, startPoint x: 362, startPoint y: 85, endPoint x: 290, endPoint y: 76, distance: 72.2
click at [291, 76] on div "356756289" at bounding box center [446, 81] width 311 height 27
paste input "828446"
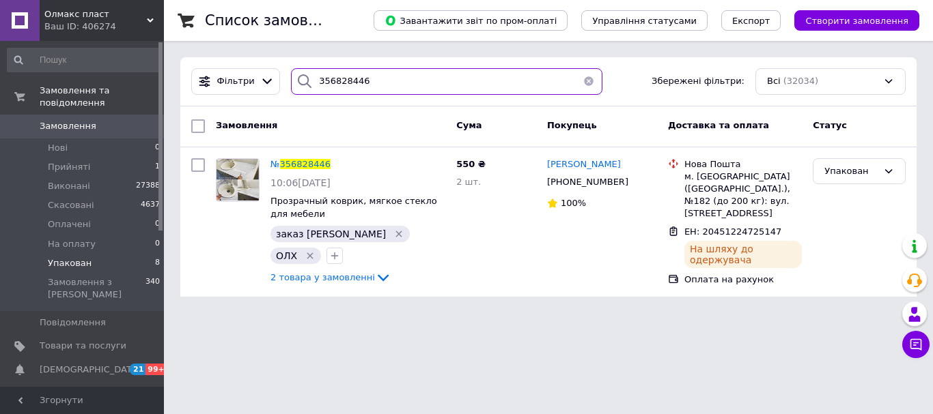
type input "356828446"
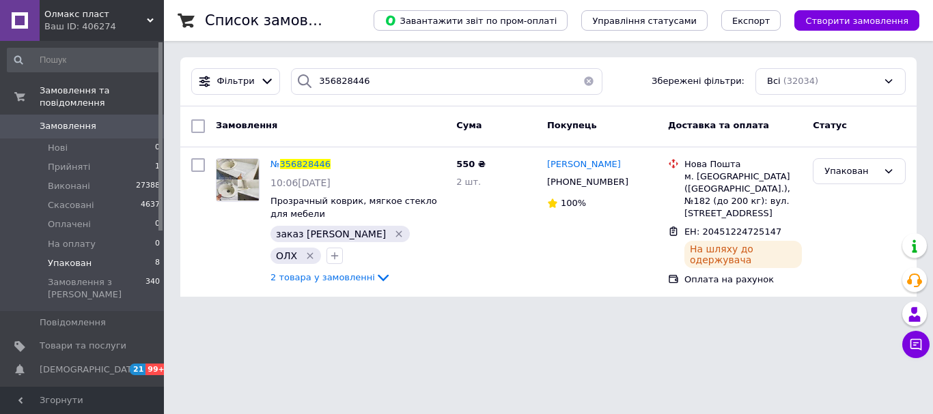
click at [585, 80] on button "button" at bounding box center [588, 81] width 27 height 27
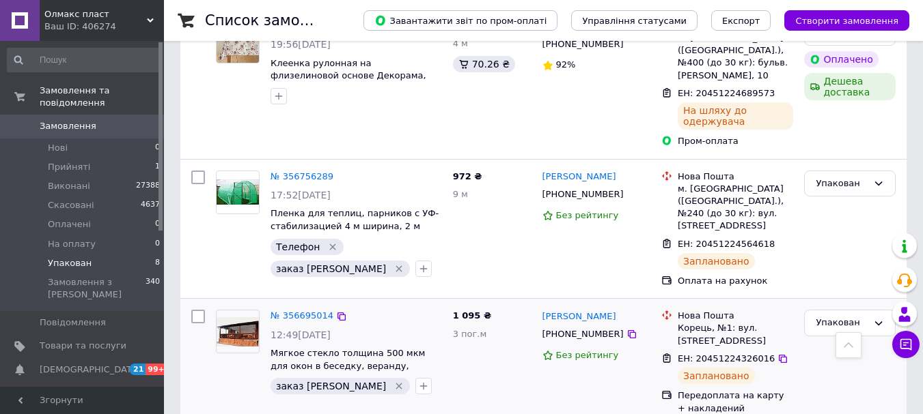
scroll to position [751, 0]
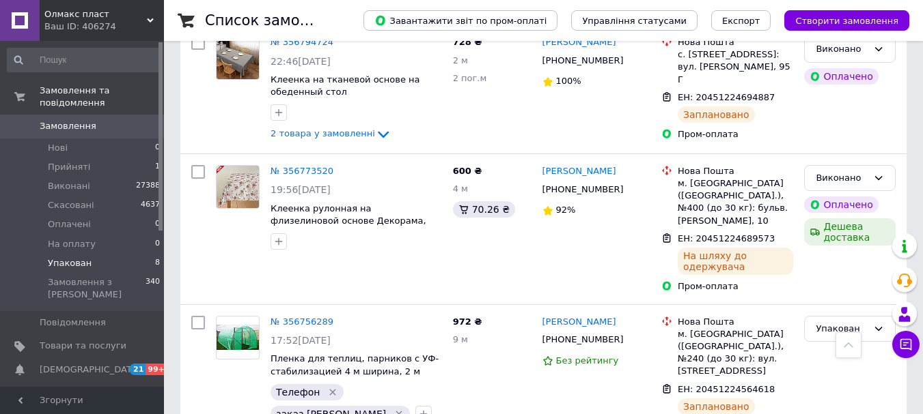
click at [66, 257] on span "Упакован" at bounding box center [70, 263] width 44 height 12
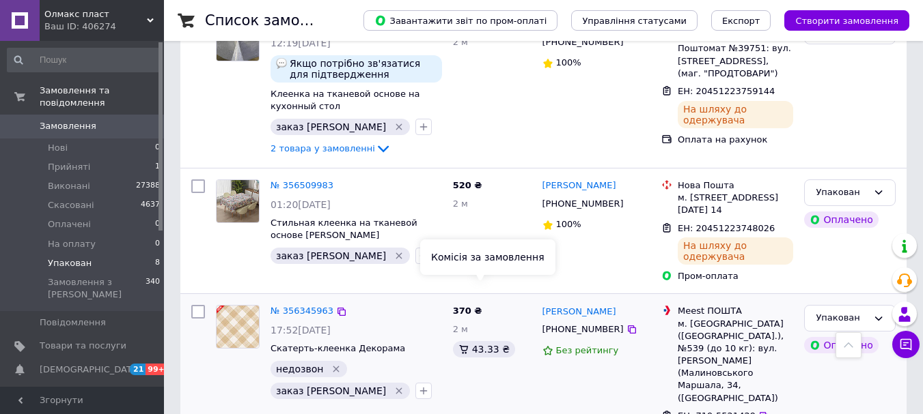
scroll to position [899, 0]
